Goal: Task Accomplishment & Management: Manage account settings

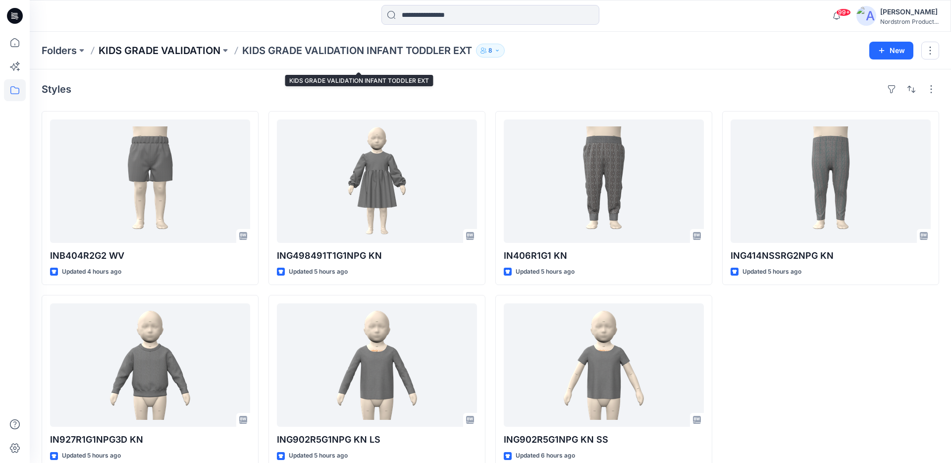
scroll to position [13, 0]
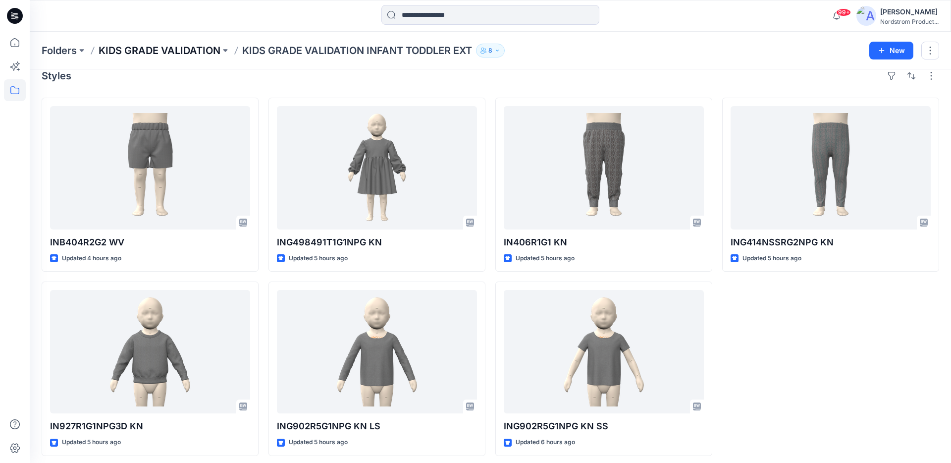
click at [141, 52] on p "KIDS GRADE VALIDATION" at bounding box center [160, 51] width 122 height 14
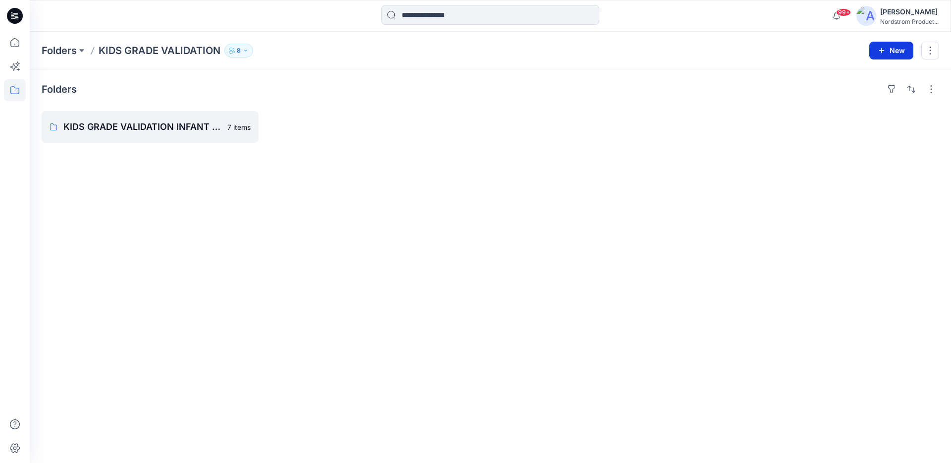
click at [890, 54] on button "New" at bounding box center [891, 51] width 44 height 18
click at [849, 97] on p "New Folder" at bounding box center [862, 94] width 37 height 10
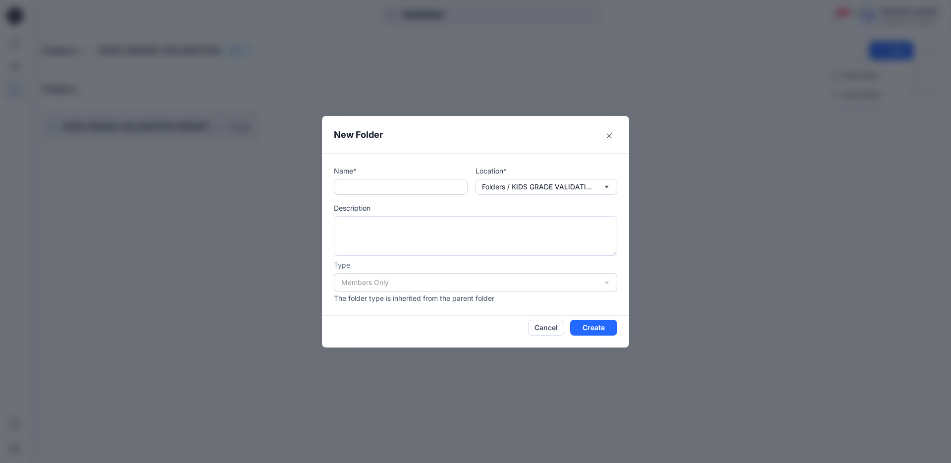
click at [425, 190] on input "text" at bounding box center [401, 187] width 134 height 16
type input "**********"
click at [613, 329] on button "Create" at bounding box center [593, 328] width 47 height 16
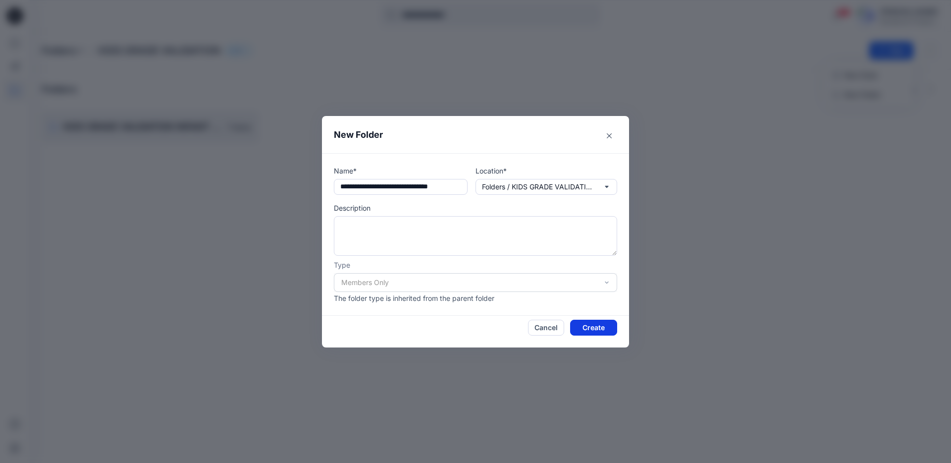
scroll to position [0, 0]
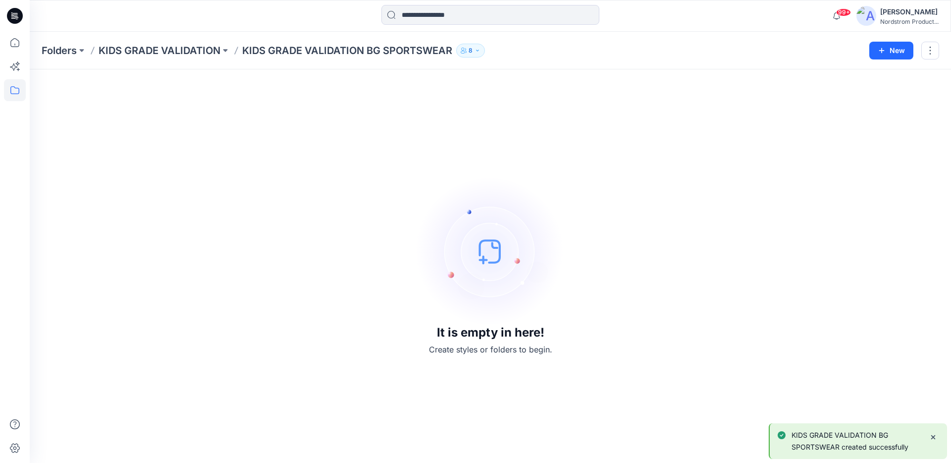
click at [150, 53] on p "KIDS GRADE VALIDATION" at bounding box center [160, 51] width 122 height 14
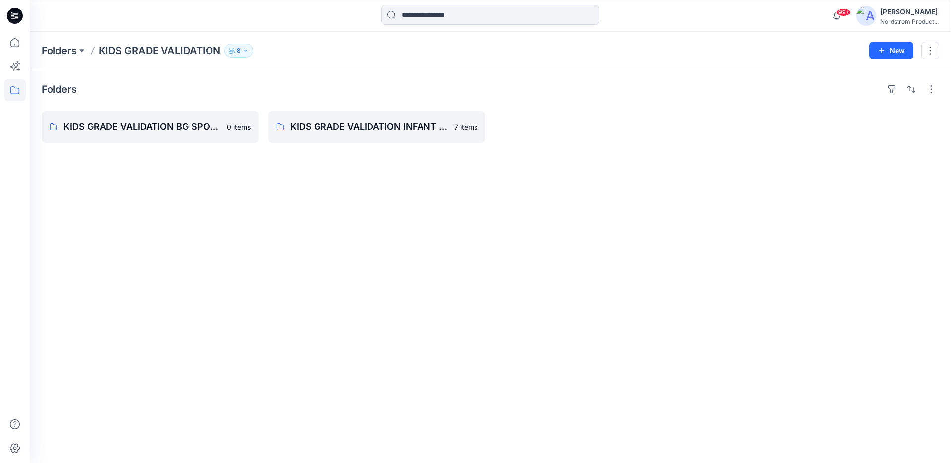
click at [268, 182] on div "Folders KIDS GRADE VALIDATION BG SPORTSWEAR 0 items KIDS GRADE VALIDATION INFAN…" at bounding box center [491, 265] width 922 height 393
click at [125, 127] on p "KIDS GRADE VALIDATION BG SPORTSWEAR" at bounding box center [148, 127] width 171 height 14
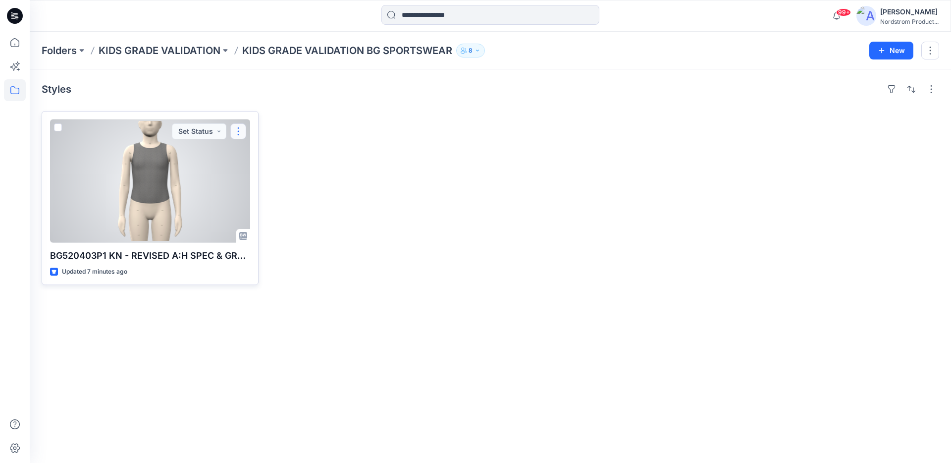
click at [239, 131] on button "button" at bounding box center [238, 131] width 16 height 16
click at [253, 153] on p "Edit" at bounding box center [256, 154] width 12 height 10
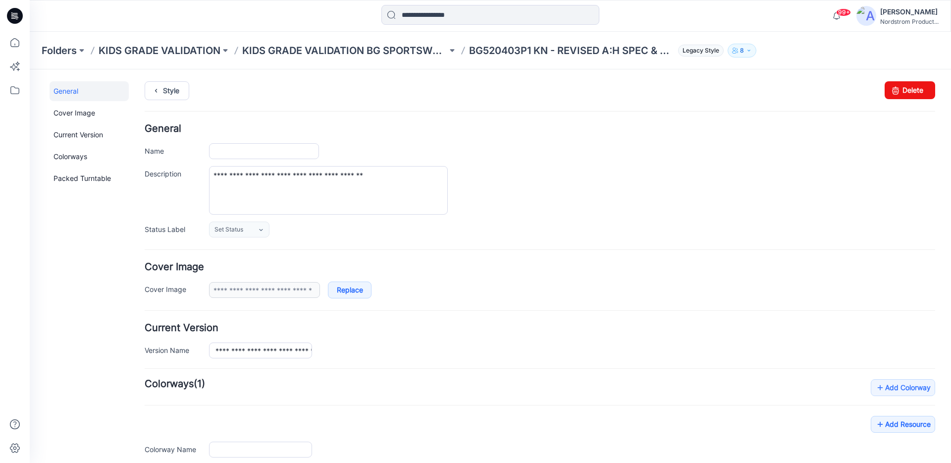
type input "**********"
click at [925, 89] on link "Delete" at bounding box center [910, 90] width 51 height 18
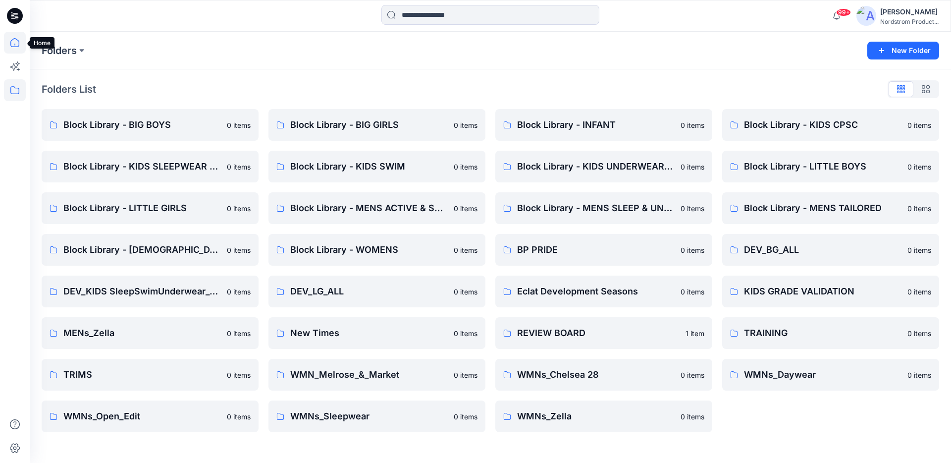
click at [16, 42] on icon at bounding box center [15, 43] width 22 height 22
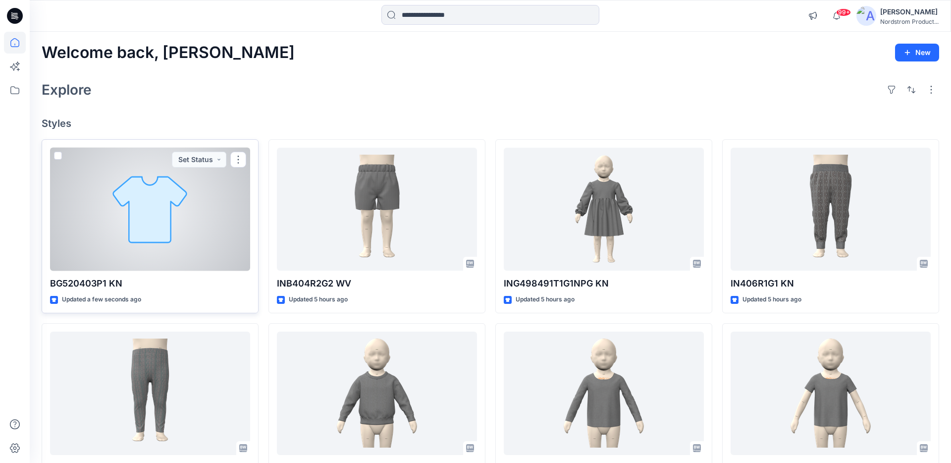
click at [81, 234] on div at bounding box center [150, 209] width 200 height 123
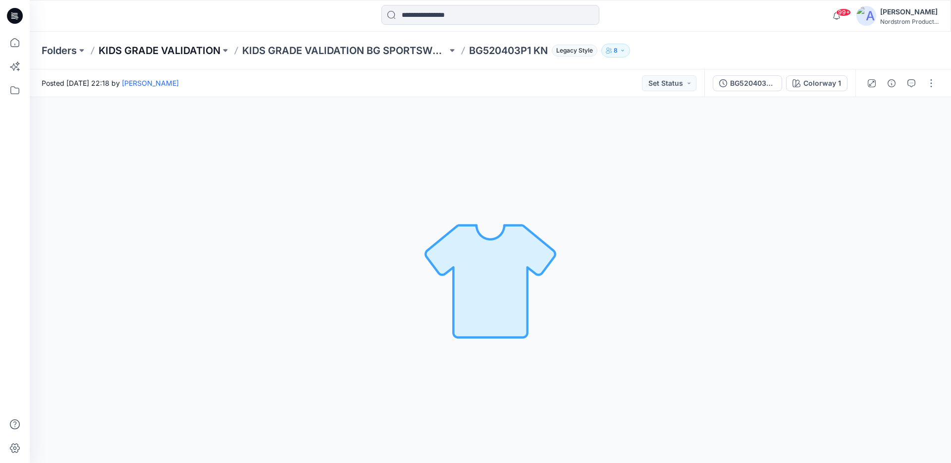
click at [193, 49] on p "KIDS GRADE VALIDATION" at bounding box center [160, 51] width 122 height 14
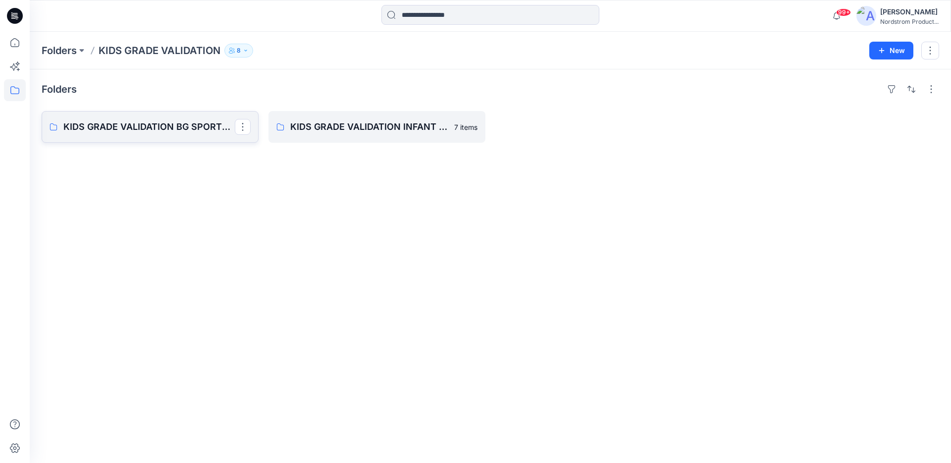
click at [200, 124] on p "KIDS GRADE VALIDATION BG SPORTSWEAR" at bounding box center [148, 127] width 171 height 14
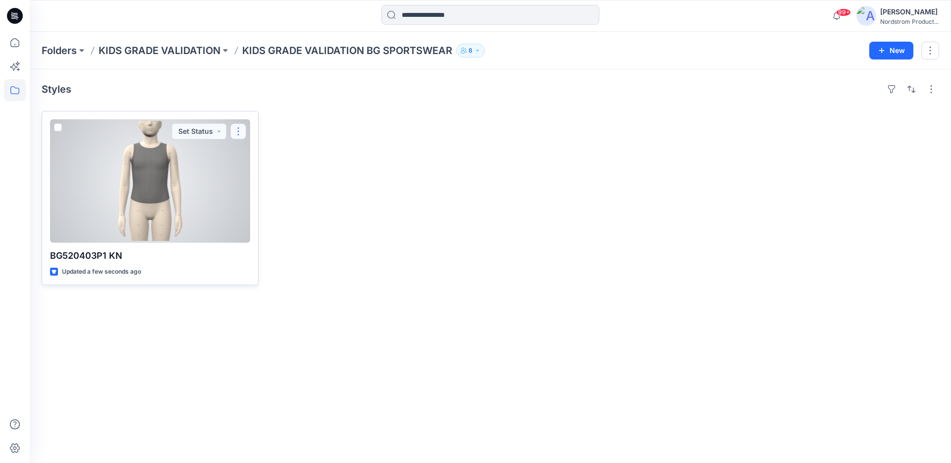
click at [241, 127] on button "button" at bounding box center [238, 131] width 16 height 16
click at [243, 150] on button "Edit" at bounding box center [285, 154] width 107 height 18
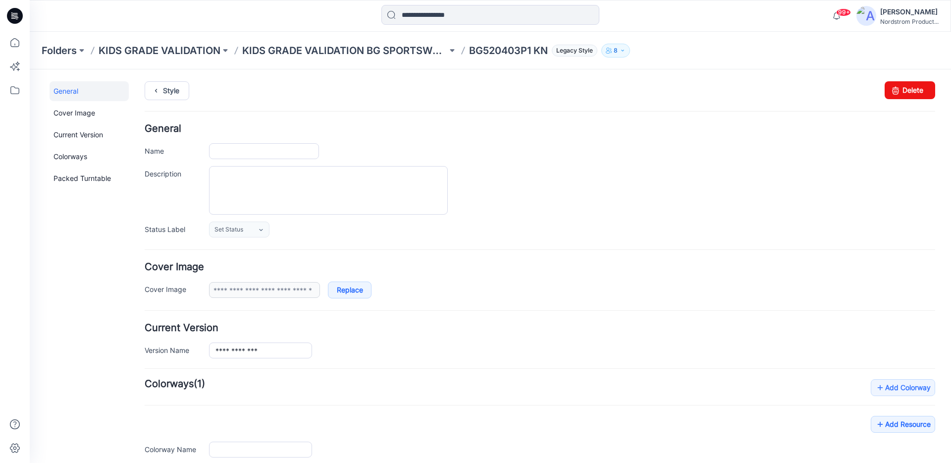
type input "**********"
click at [235, 225] on span "Set Status" at bounding box center [229, 229] width 29 height 10
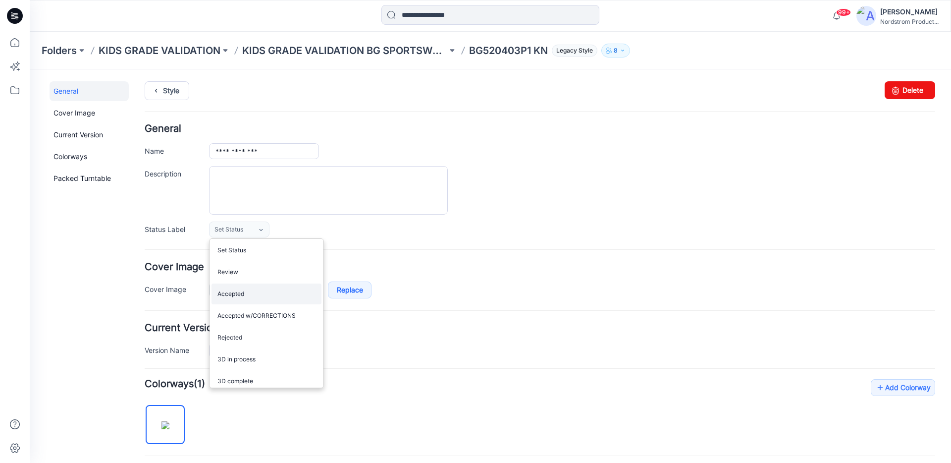
click at [230, 289] on link "Accepted" at bounding box center [267, 293] width 110 height 21
click at [258, 197] on textarea "Description" at bounding box center [328, 190] width 239 height 49
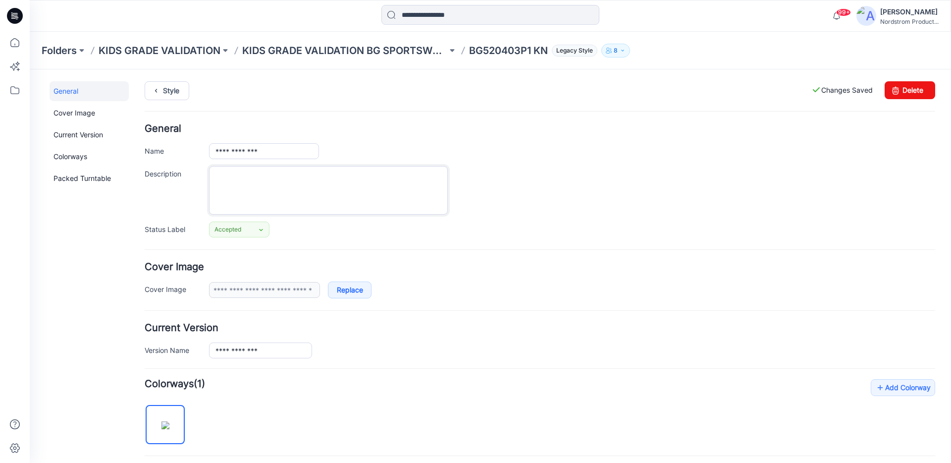
paste textarea "**********"
type textarea "**********"
click at [367, 242] on form "**********" at bounding box center [540, 404] width 791 height 561
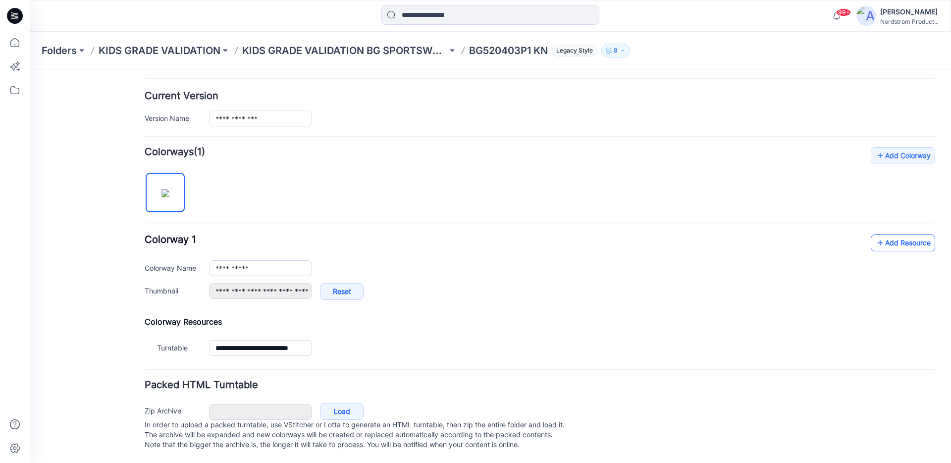
click at [893, 234] on link "Add Resource" at bounding box center [903, 242] width 64 height 17
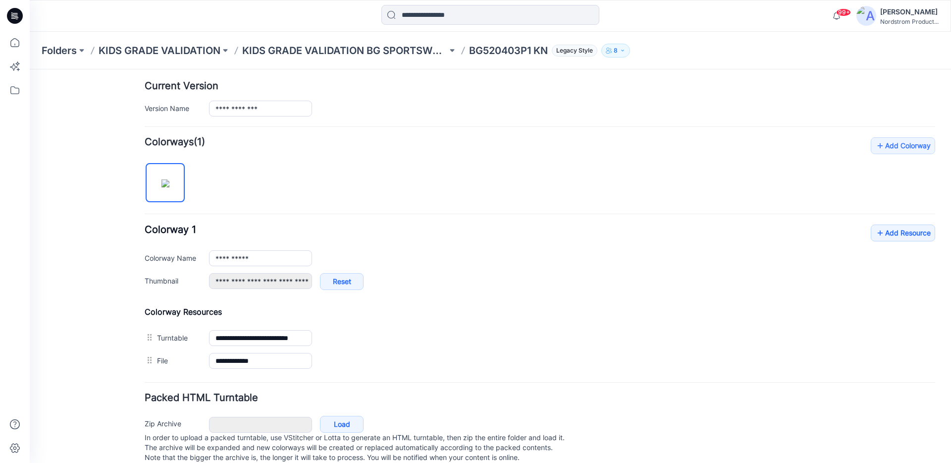
scroll to position [265, 0]
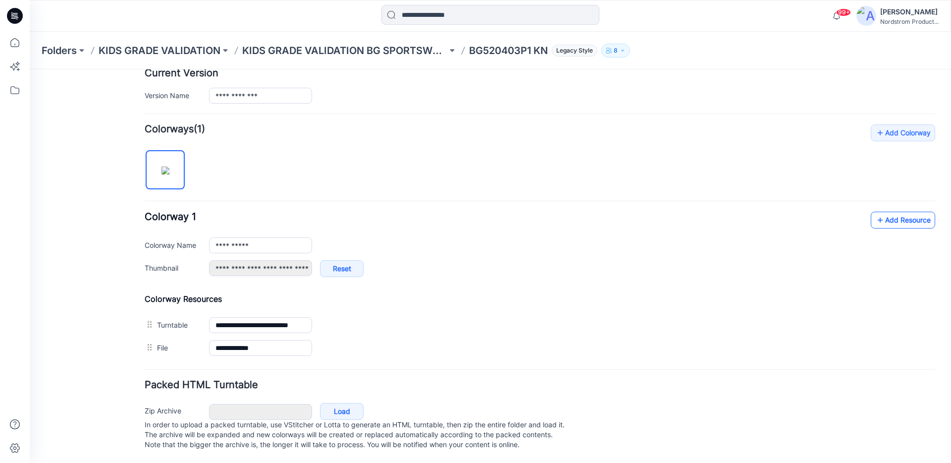
click at [906, 212] on link "Add Resource" at bounding box center [903, 220] width 64 height 17
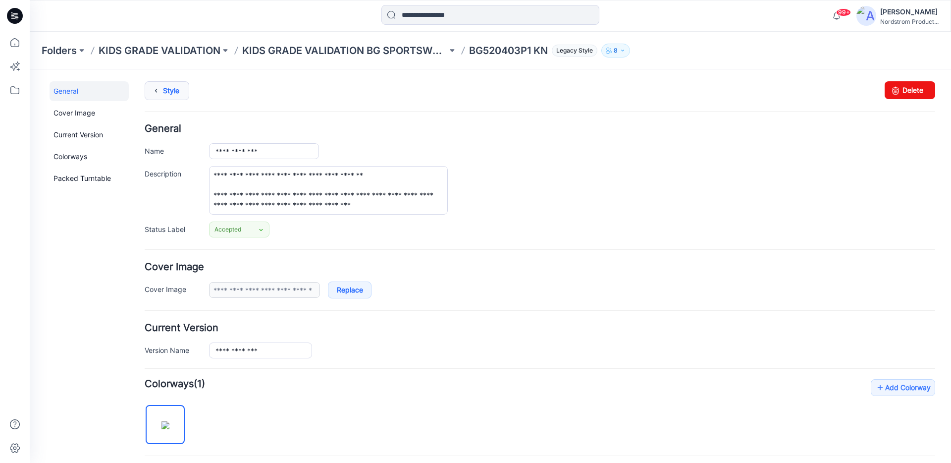
click at [155, 90] on icon at bounding box center [156, 91] width 14 height 18
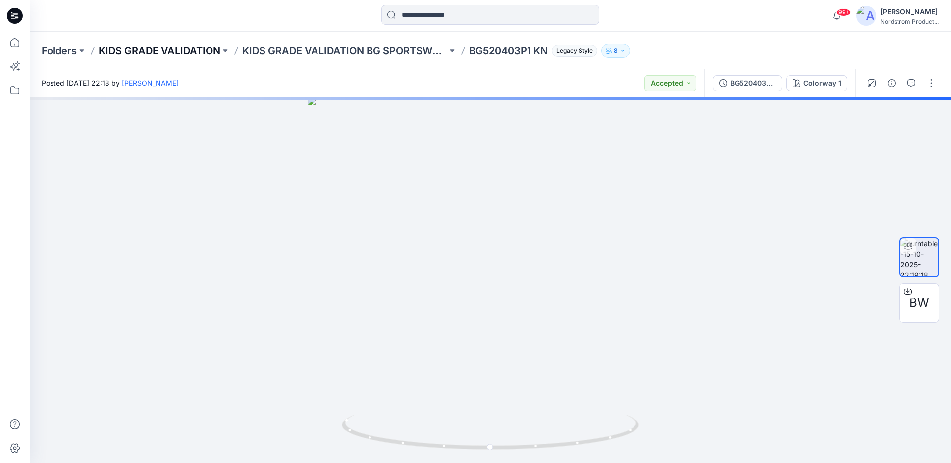
click at [150, 47] on p "KIDS GRADE VALIDATION" at bounding box center [160, 51] width 122 height 14
